Goal: Task Accomplishment & Management: Use online tool/utility

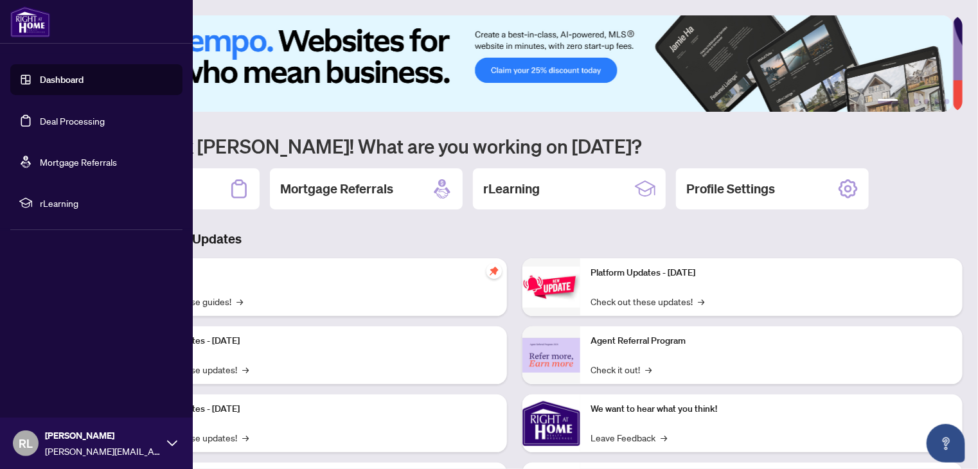
click at [76, 125] on link "Deal Processing" at bounding box center [72, 121] width 65 height 12
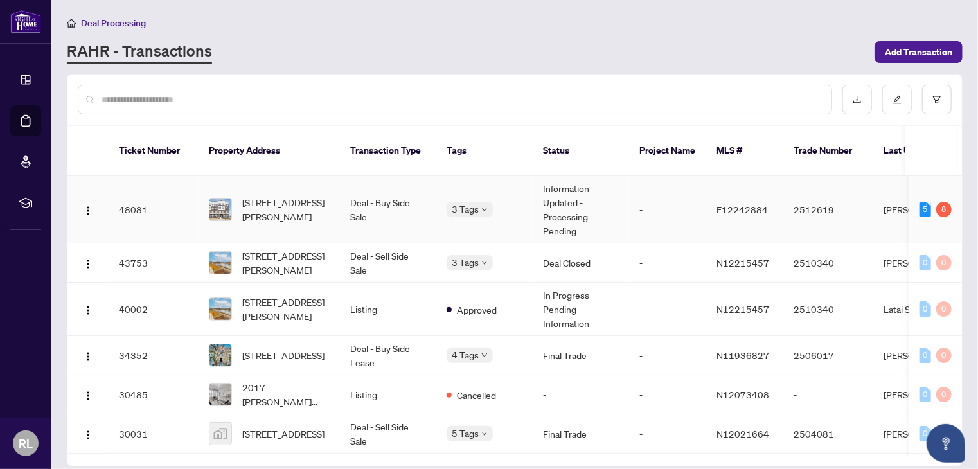
click at [260, 195] on span "[STREET_ADDRESS][PERSON_NAME]" at bounding box center [285, 209] width 87 height 28
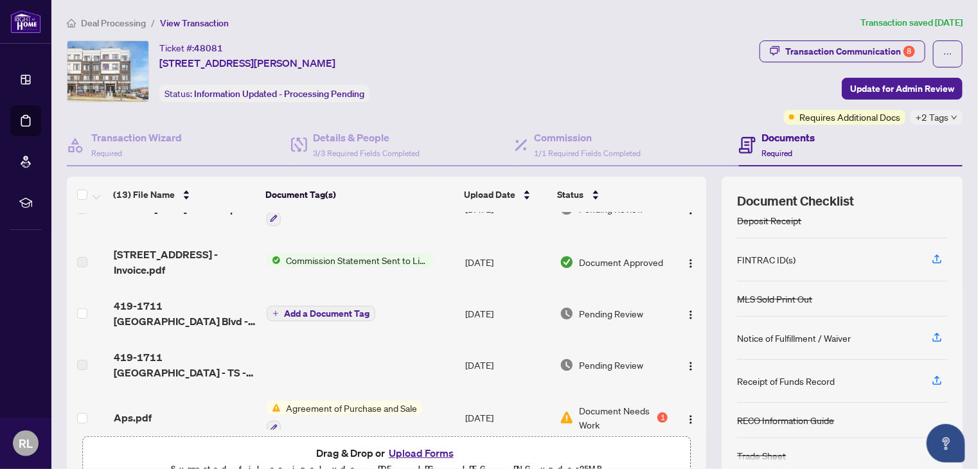
scroll to position [257, 0]
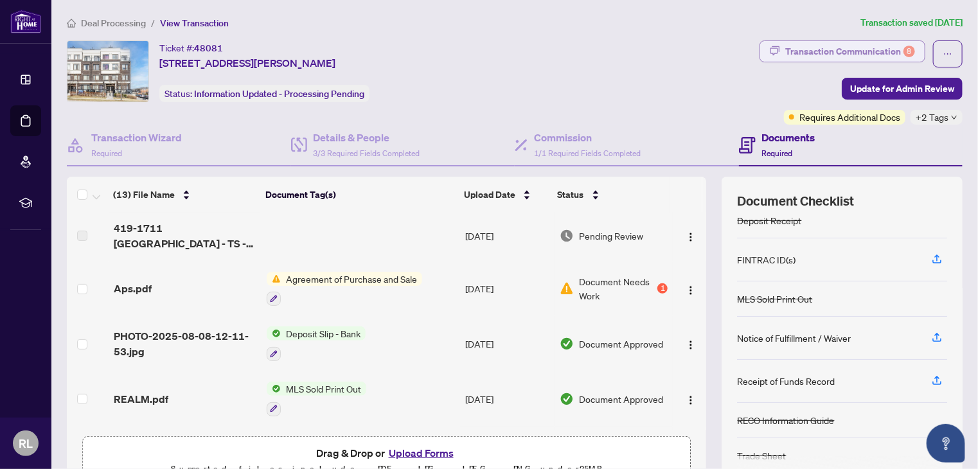
click at [856, 51] on div "Transaction Communication 8" at bounding box center [850, 51] width 130 height 21
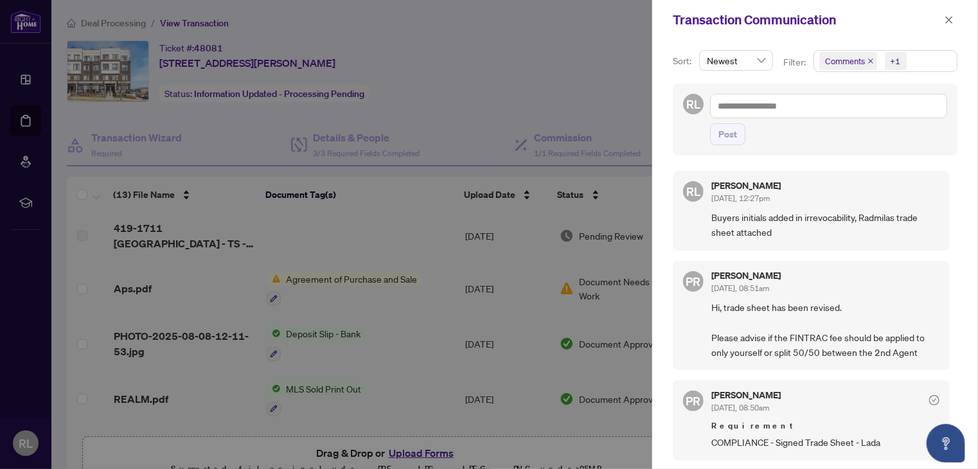
click at [568, 83] on div at bounding box center [489, 234] width 978 height 469
click at [513, 61] on div at bounding box center [489, 234] width 978 height 469
click at [953, 17] on icon "close" at bounding box center [949, 19] width 9 height 9
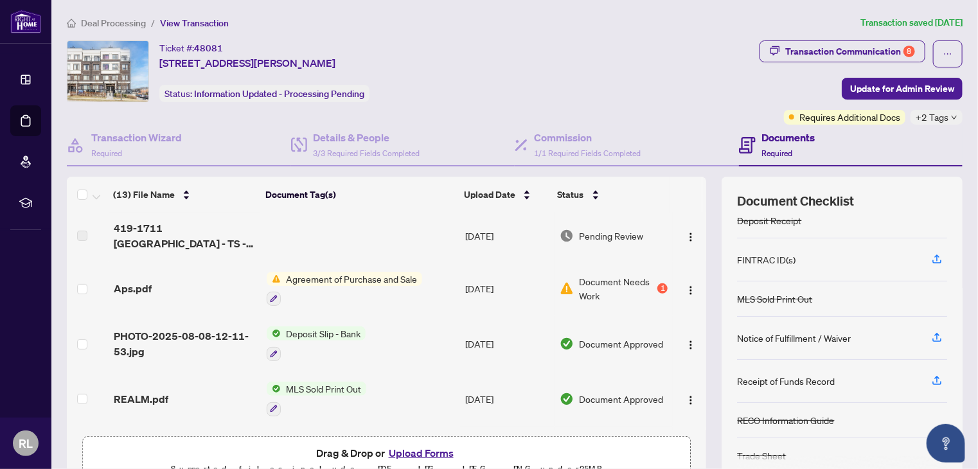
drag, startPoint x: 161, startPoint y: 60, endPoint x: 479, endPoint y: 54, distance: 318.2
click at [479, 54] on div "Ticket #: 48081 [STREET_ADDRESS][PERSON_NAME] Status: Information Updated - Pro…" at bounding box center [411, 71] width 688 height 62
copy span "[STREET_ADDRESS][PERSON_NAME]"
click at [508, 85] on div "Ticket #: 48081 [STREET_ADDRESS][PERSON_NAME] Status: Information Updated - Pro…" at bounding box center [411, 71] width 688 height 62
drag, startPoint x: 373, startPoint y: 64, endPoint x: 408, endPoint y: 56, distance: 36.2
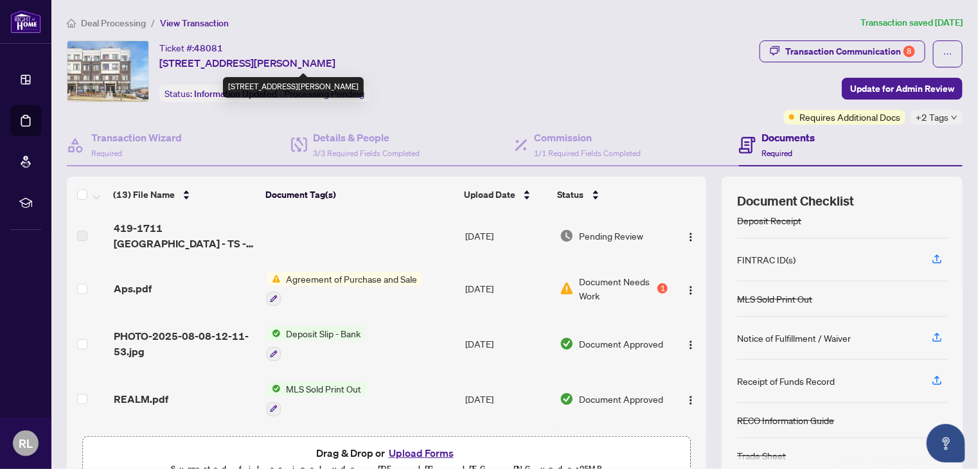
click at [335, 56] on span "[STREET_ADDRESS][PERSON_NAME]" at bounding box center [247, 62] width 176 height 15
copy span "L1X 0E3"
